Goal: Task Accomplishment & Management: Complete application form

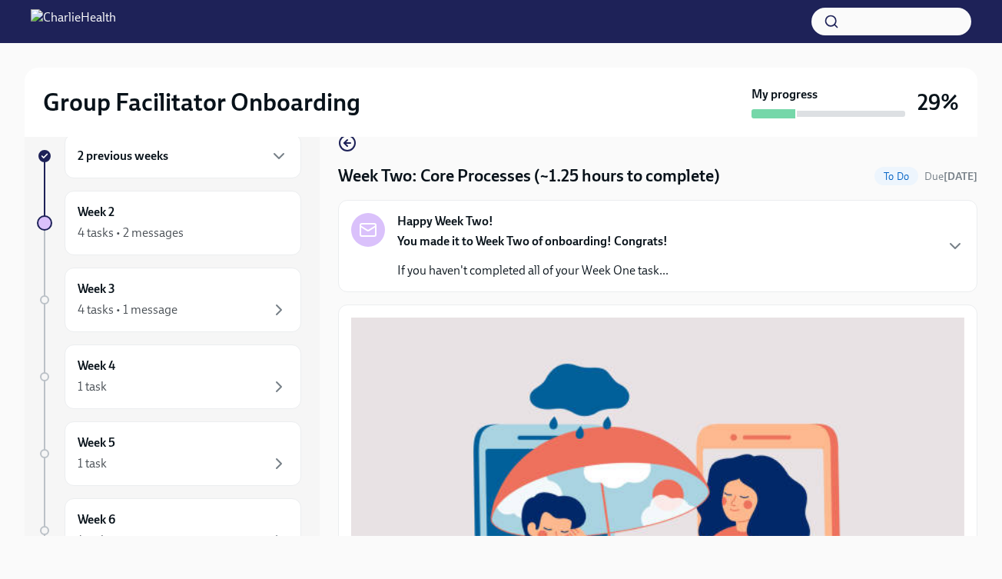
scroll to position [480, 0]
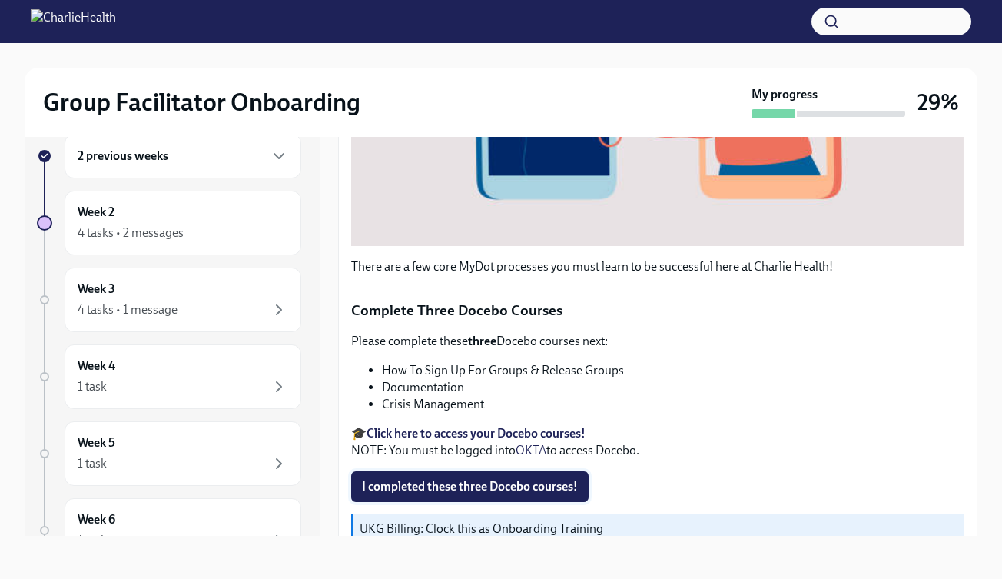
click at [432, 484] on span "I completed these three Docebo courses!" at bounding box center [470, 486] width 216 height 15
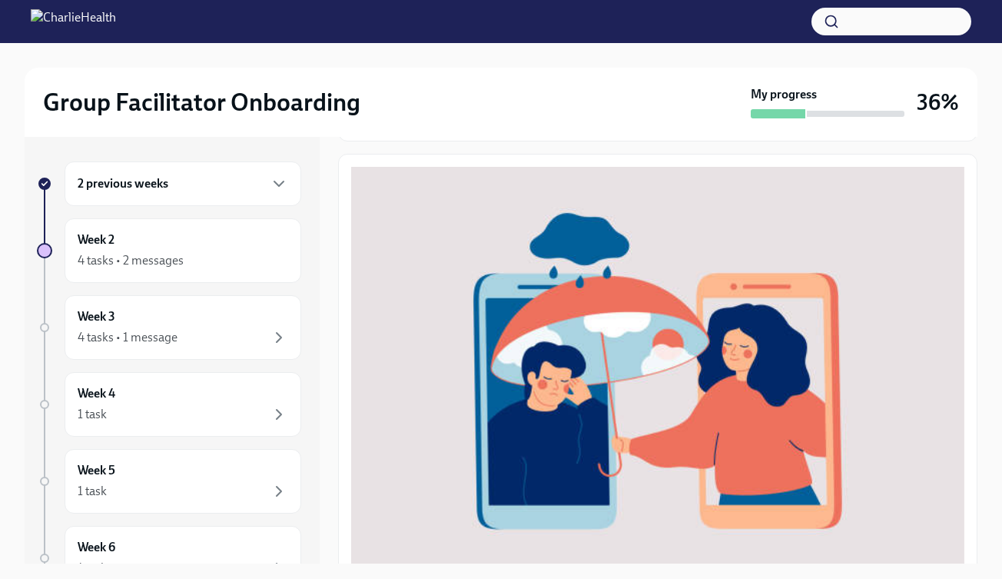
scroll to position [0, 0]
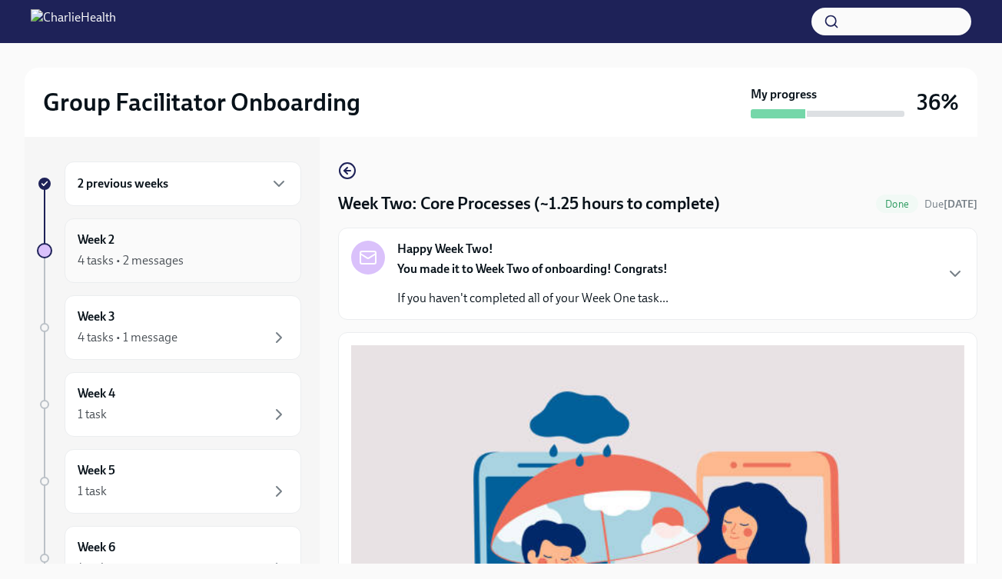
click at [166, 257] on div "4 tasks • 2 messages" at bounding box center [131, 260] width 106 height 17
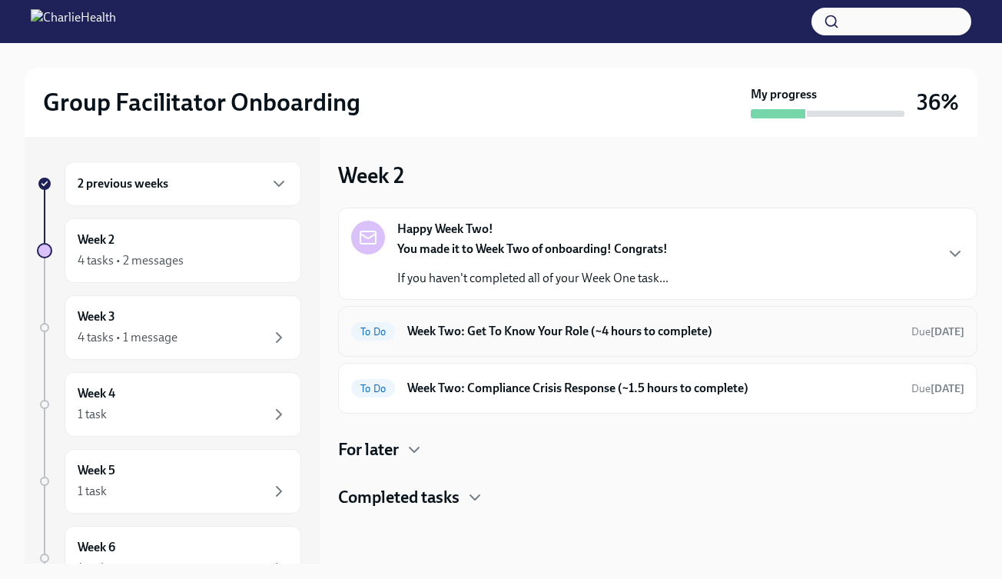
click at [460, 331] on h6 "Week Two: Get To Know Your Role (~4 hours to complete)" at bounding box center [653, 331] width 492 height 17
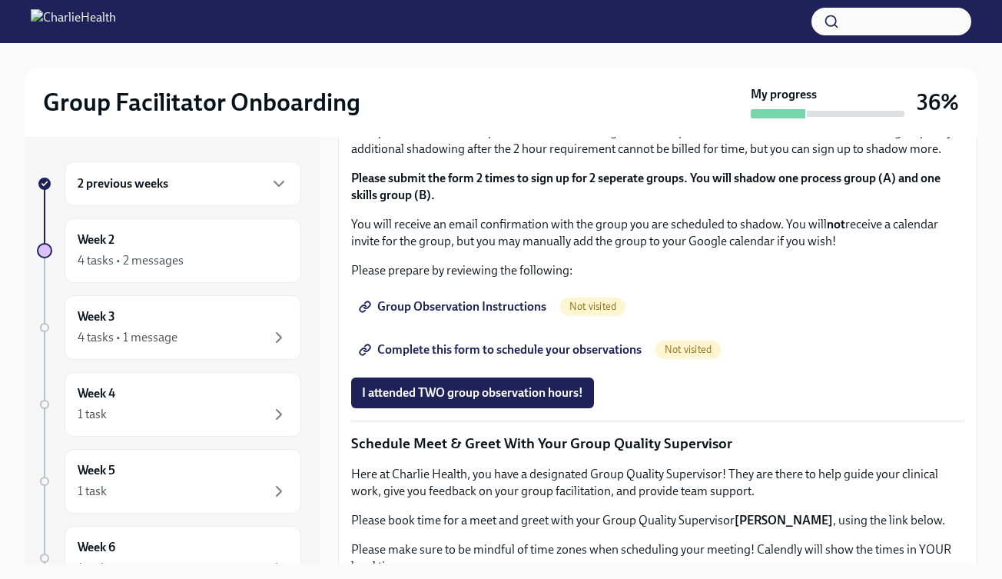
scroll to position [840, 0]
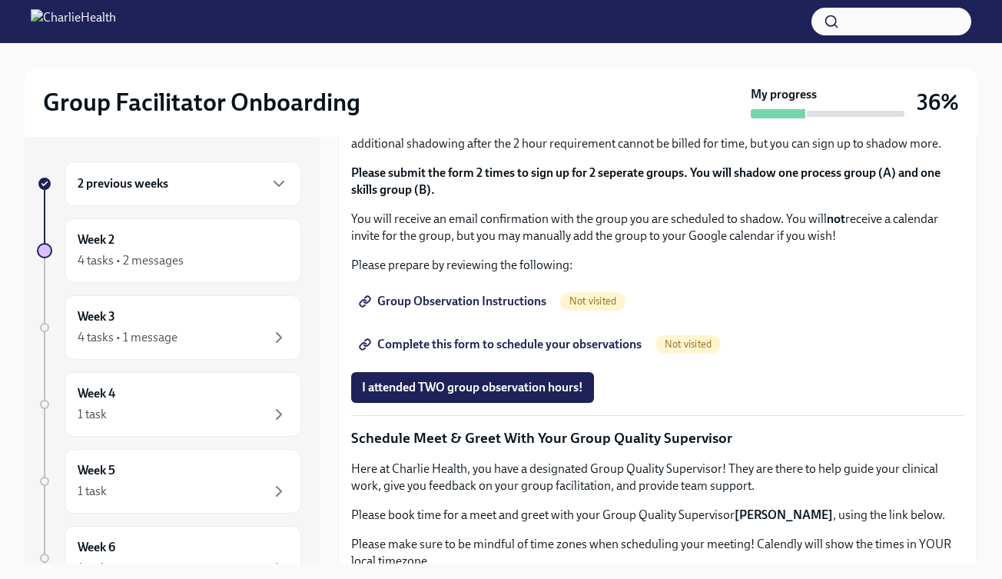
copy li "Skills"
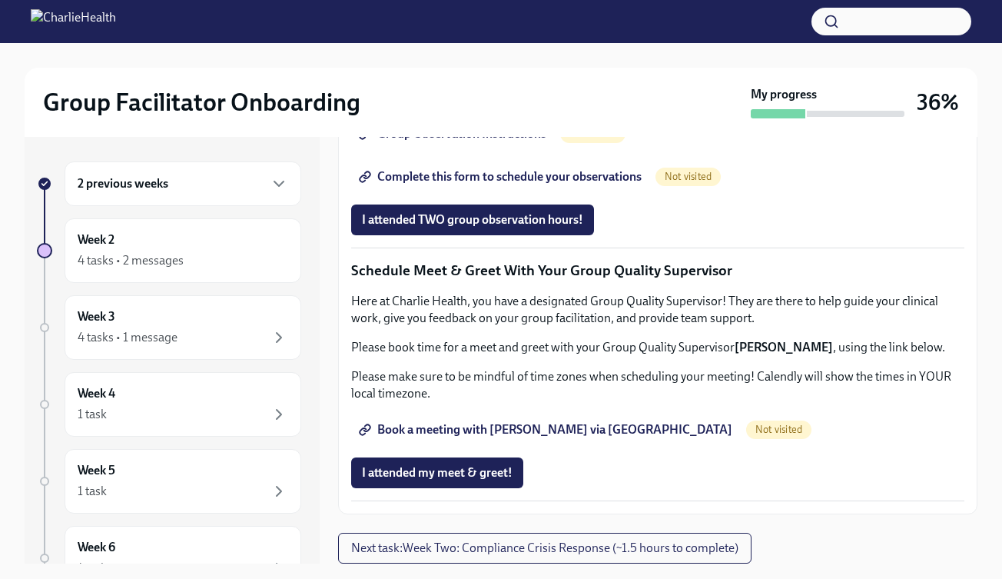
scroll to position [1234, 0]
